Goal: Task Accomplishment & Management: Manage account settings

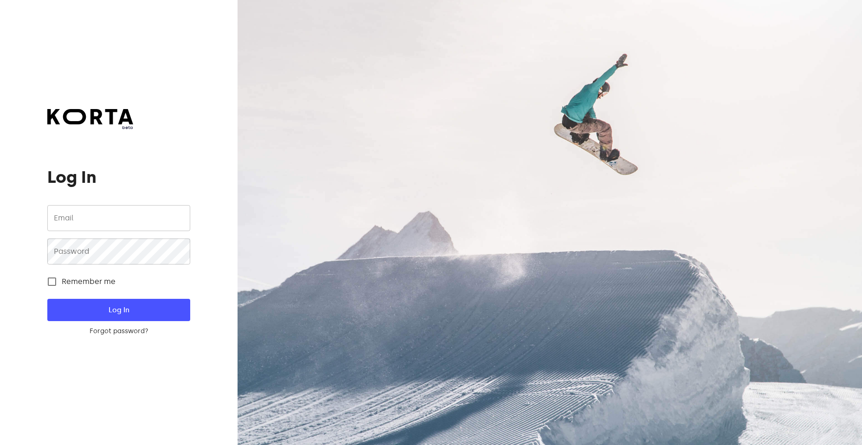
click at [129, 225] on input "email" at bounding box center [118, 218] width 143 height 26
click at [90, 217] on input "email" at bounding box center [118, 218] width 143 height 26
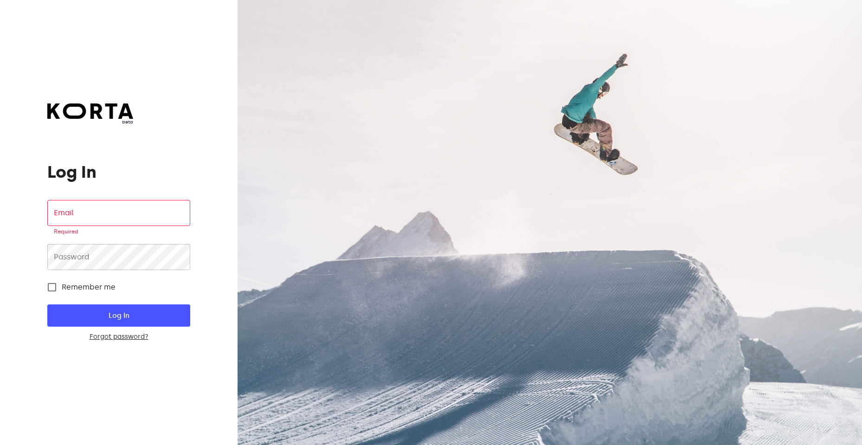
click at [51, 339] on div "beta Log In Email Email Required Password Password Remember me Log In Forgot pa…" at bounding box center [119, 222] width 238 height 445
click at [99, 208] on input "email" at bounding box center [118, 213] width 143 height 26
type input "i"
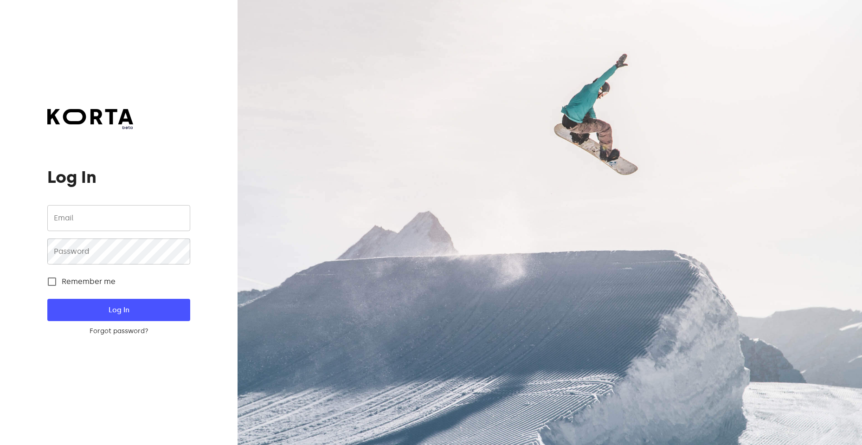
click at [142, 213] on input "email" at bounding box center [118, 218] width 143 height 26
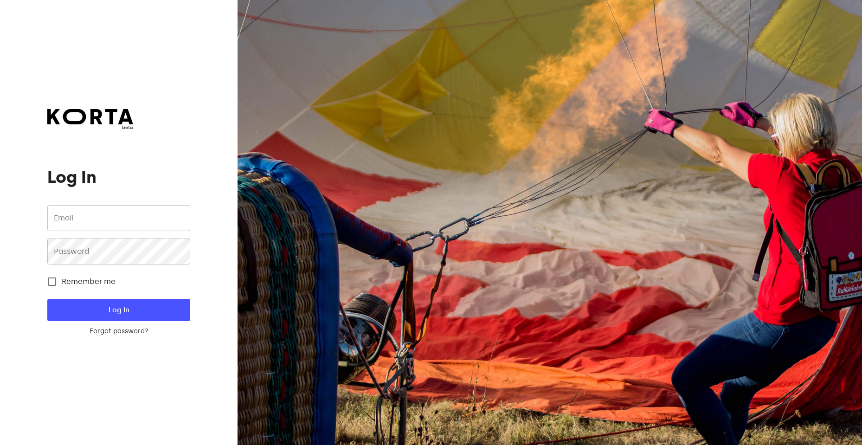
click at [135, 222] on input "email" at bounding box center [118, 218] width 143 height 26
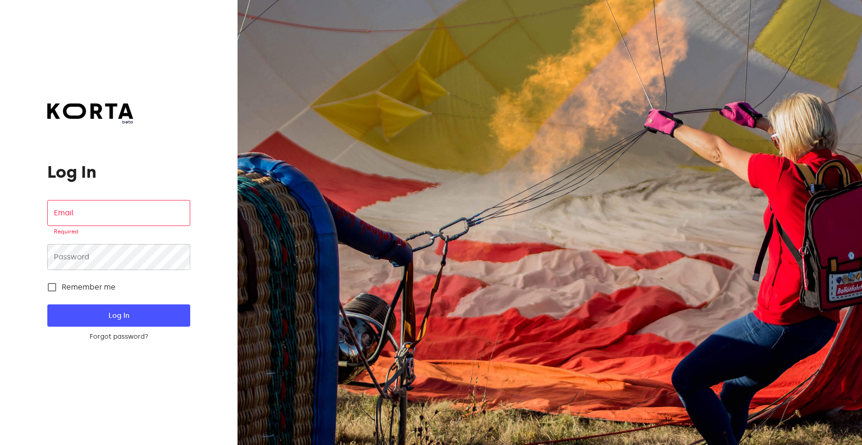
click at [75, 404] on div "beta Log In Email Email Required Password Password Remember me Log In Forgot pa…" at bounding box center [119, 222] width 238 height 445
click at [71, 214] on input "email" at bounding box center [118, 213] width 143 height 26
type input "i"
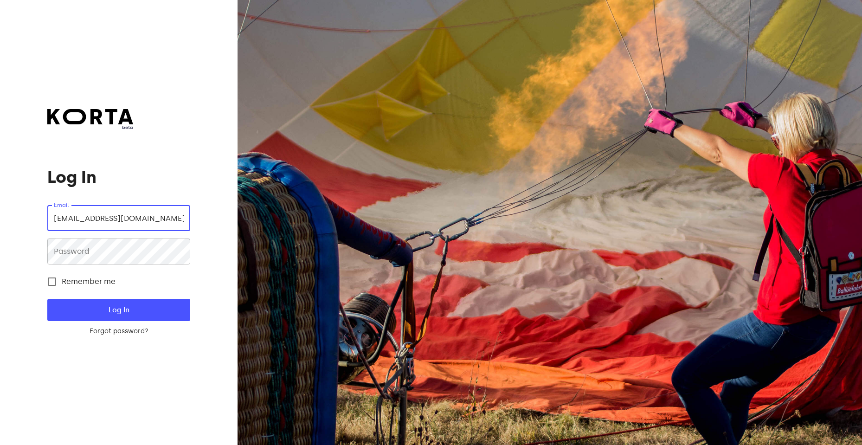
click at [121, 220] on input "[EMAIL_ADDRESS][DOMAIN_NAME]" at bounding box center [118, 218] width 143 height 26
type input "[EMAIL_ADDRESS][DOMAIN_NAME]"
click at [58, 284] on input "Remember me" at bounding box center [51, 281] width 19 height 19
checkbox input "true"
click at [108, 307] on span "Log In" at bounding box center [118, 310] width 113 height 12
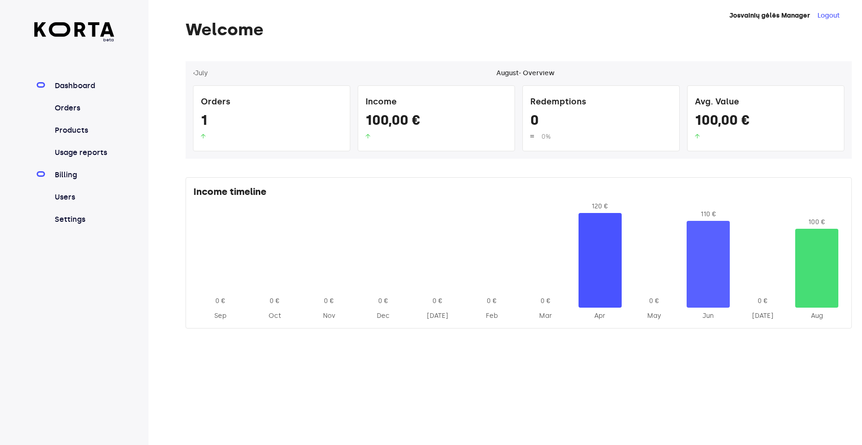
click at [67, 174] on link "Billing" at bounding box center [84, 174] width 62 height 11
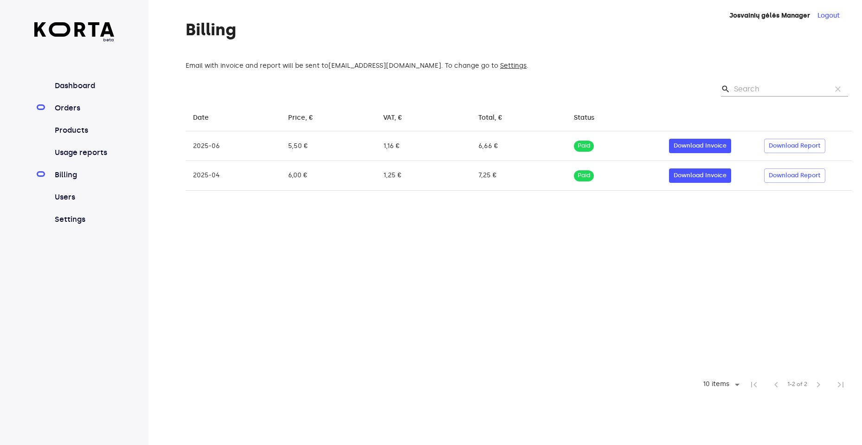
click at [71, 110] on link "Orders" at bounding box center [84, 108] width 62 height 11
